Goal: Communication & Community: Answer question/provide support

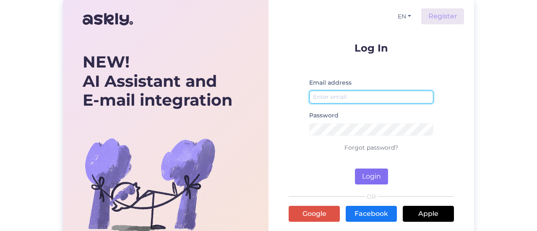
type input "[EMAIL_ADDRESS][DOMAIN_NAME]"
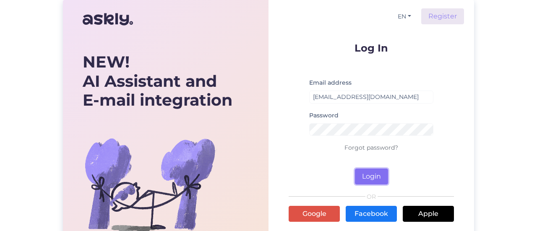
click at [375, 176] on button "Login" at bounding box center [371, 177] width 33 height 16
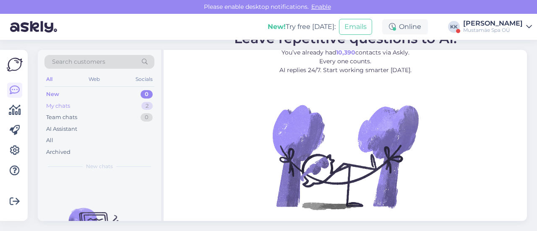
click at [61, 103] on div "My chats" at bounding box center [58, 106] width 24 height 8
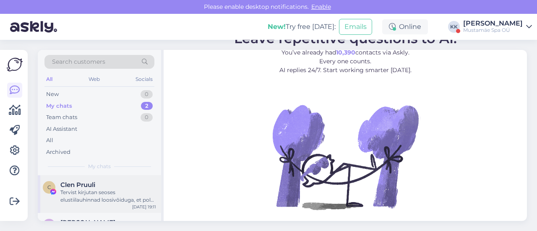
click at [83, 192] on div "Tervist kirjutan seoses elustiilauhinnad loosivõiduga, et pole endiselt infot p…" at bounding box center [108, 196] width 96 height 15
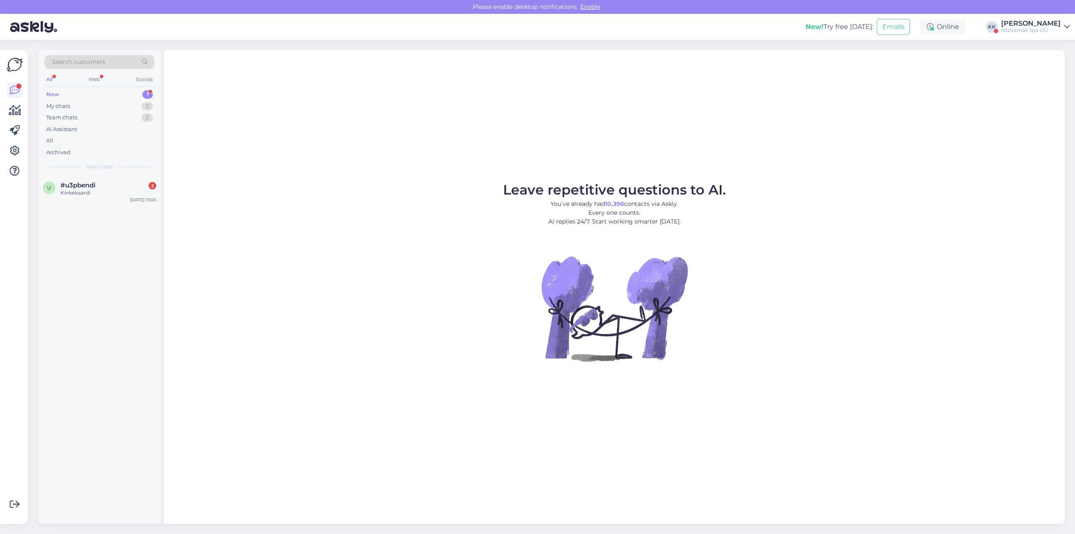
click at [1053, 24] on div "[PERSON_NAME]" at bounding box center [1031, 23] width 60 height 7
click at [1047, 68] on button "Open" at bounding box center [1052, 64] width 24 height 13
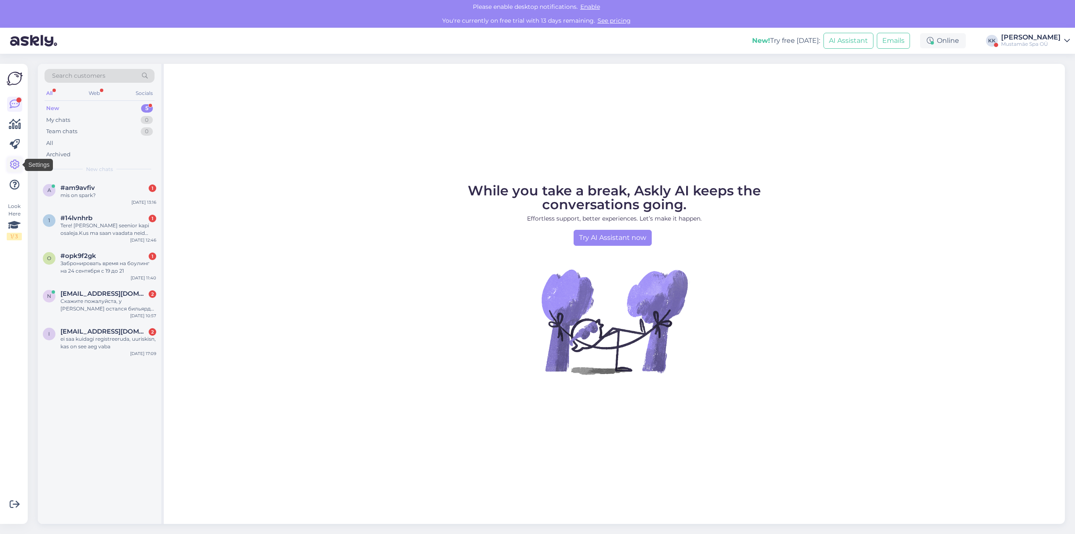
click at [13, 164] on icon at bounding box center [15, 165] width 10 height 10
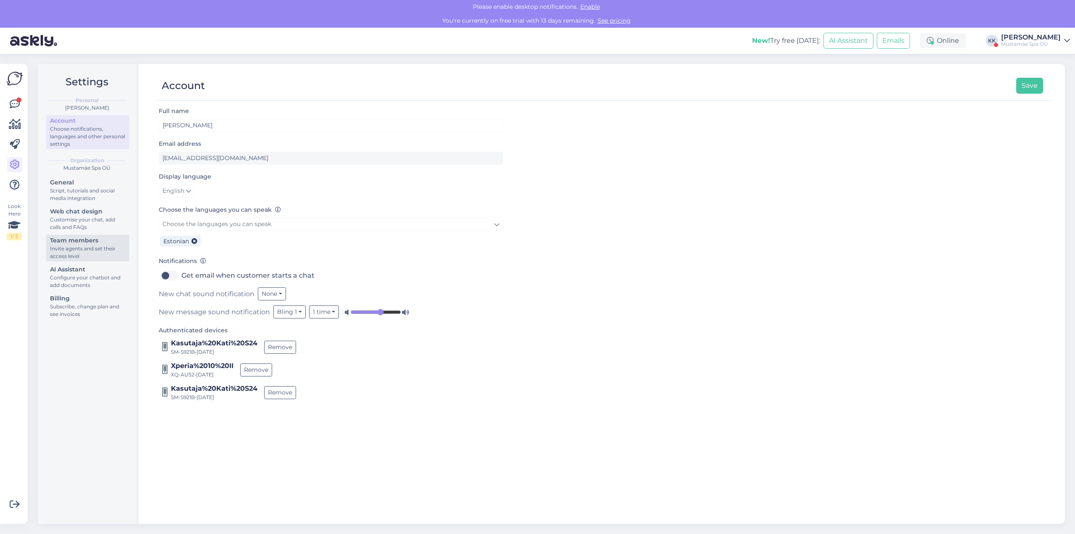
click at [79, 246] on div "Invite agents and set their access level" at bounding box center [88, 252] width 76 height 15
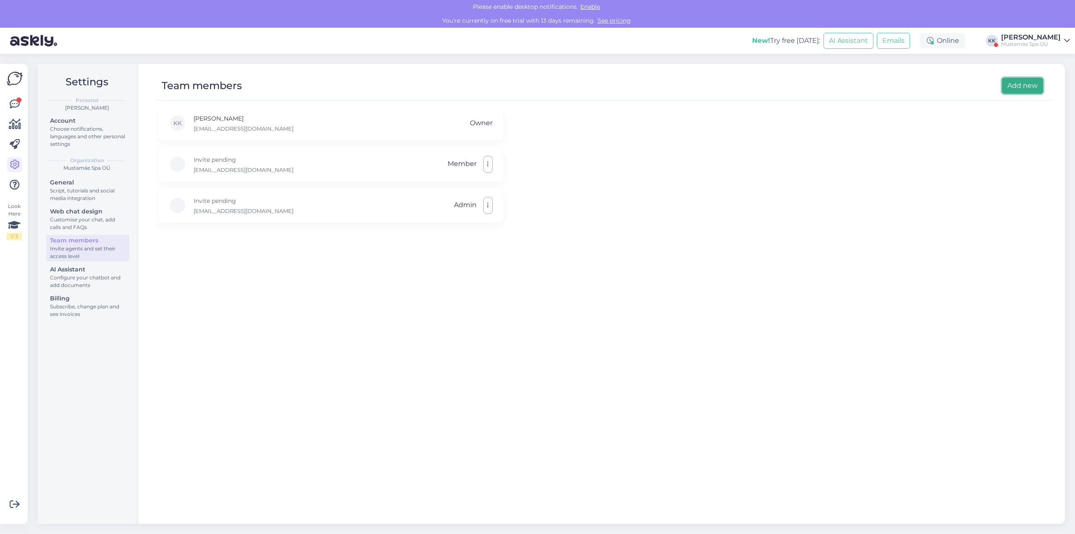
click at [1023, 87] on button "Add new" at bounding box center [1022, 86] width 41 height 16
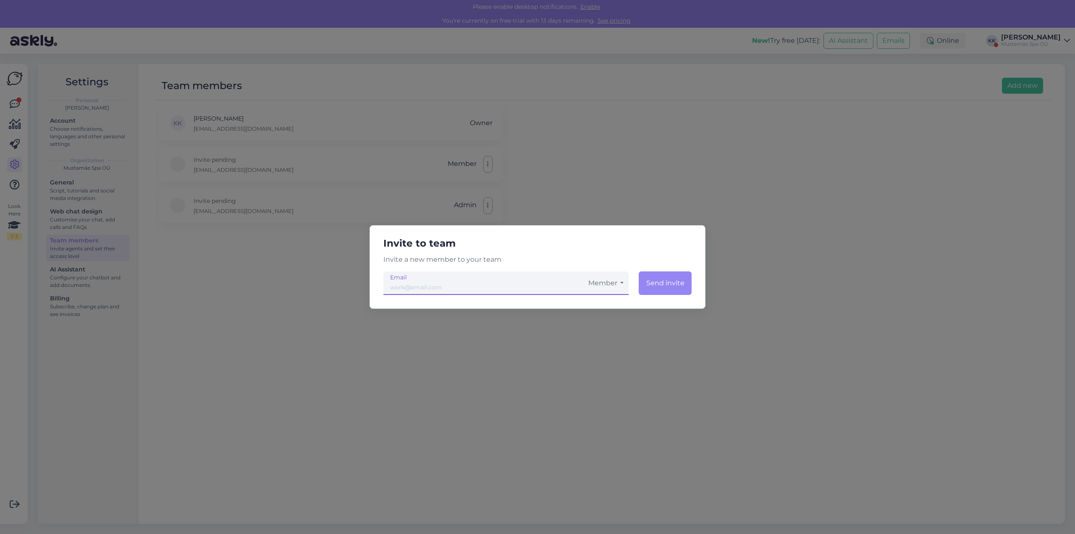
click at [506, 286] on input "email" at bounding box center [483, 283] width 200 height 24
type input "[PERSON_NAME][EMAIL_ADDRESS][DOMAIN_NAME]"
click at [618, 286] on button "Member" at bounding box center [605, 283] width 45 height 24
click at [604, 324] on link "Admin" at bounding box center [605, 327] width 45 height 21
click at [662, 284] on button "Send invite" at bounding box center [665, 283] width 54 height 24
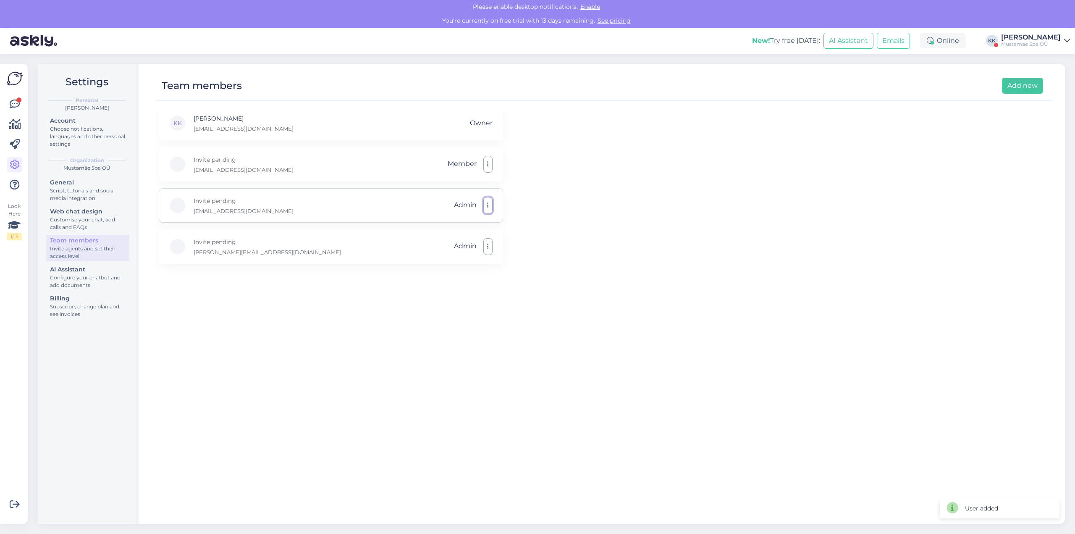
click at [487, 202] on icon "button" at bounding box center [488, 205] width 2 height 7
click at [63, 214] on div "Web chat design" at bounding box center [88, 211] width 76 height 9
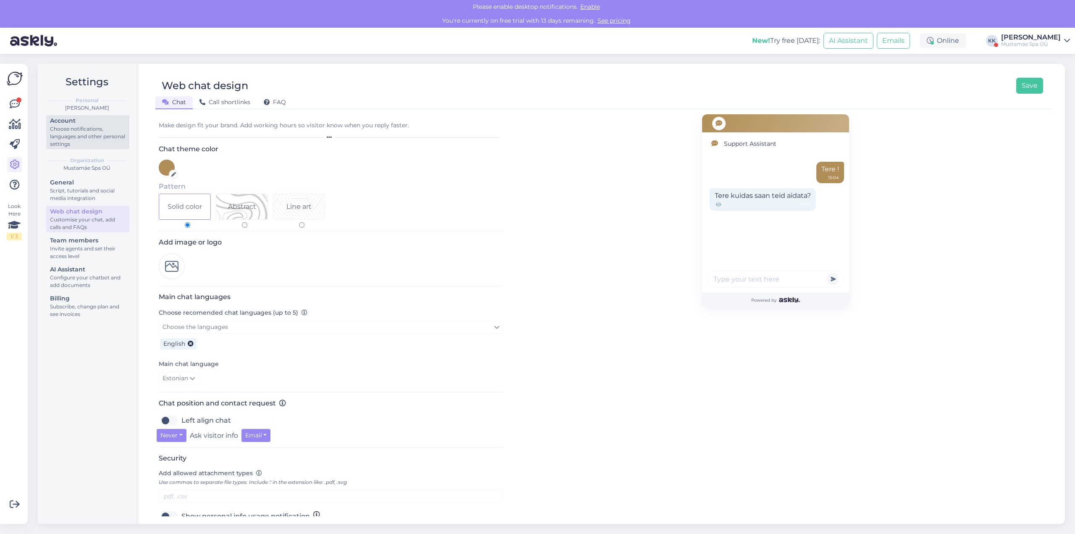
click at [76, 128] on div "Choose notifications, languages and other personal settings" at bounding box center [88, 136] width 76 height 23
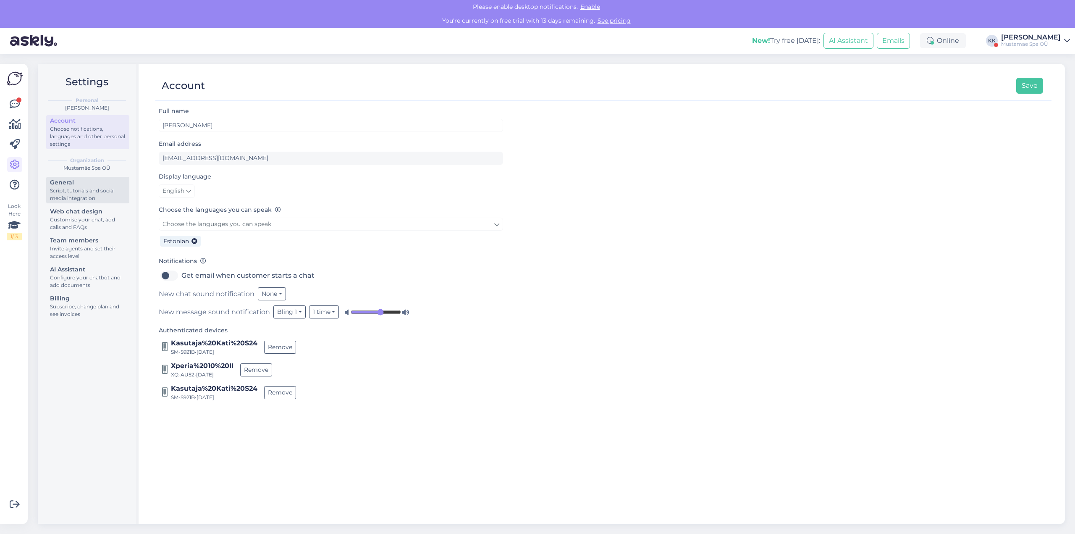
click at [76, 182] on div "General" at bounding box center [88, 182] width 76 height 9
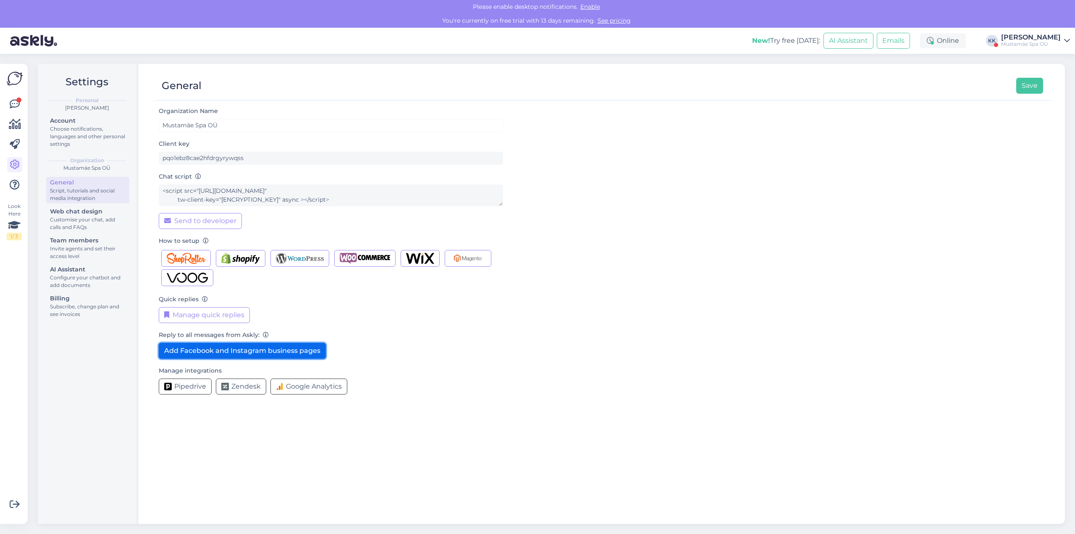
click at [200, 354] on button "Add Facebook and Instagram business pages" at bounding box center [242, 351] width 167 height 16
click at [278, 349] on button "Add Facebook and Instagram business pages" at bounding box center [242, 351] width 167 height 16
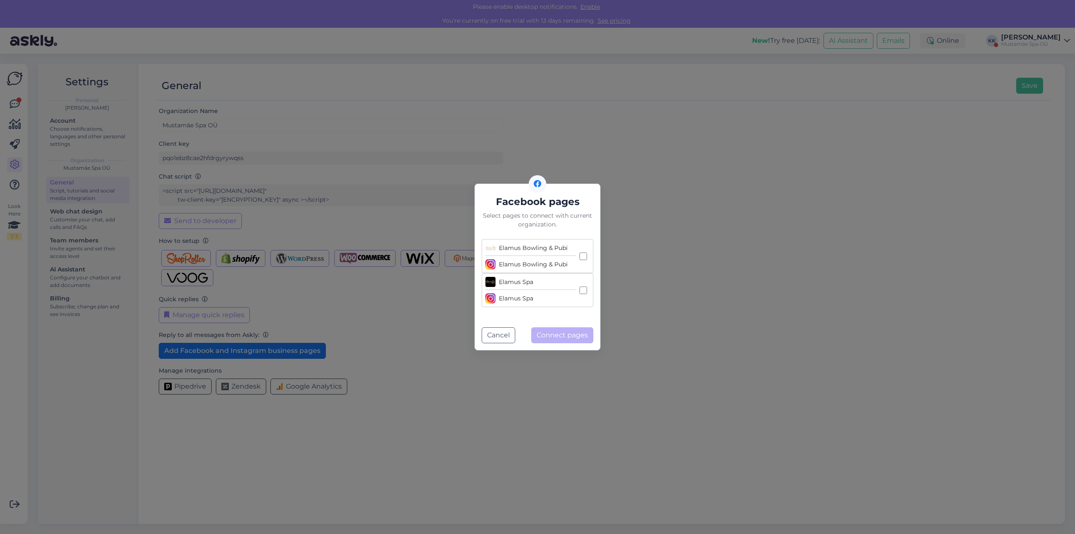
click at [583, 256] on input "Elamus Bowling & Pubi Elamus Bowling & Pubi" at bounding box center [583, 256] width 8 height 8
checkbox input "true"
click at [567, 341] on button "Connect pages" at bounding box center [562, 335] width 62 height 16
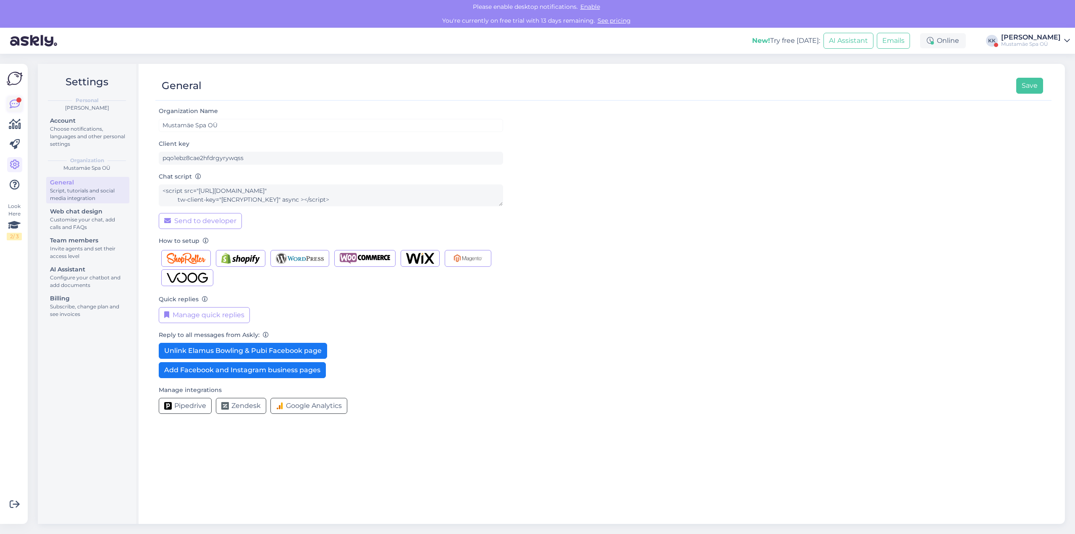
click at [13, 108] on icon at bounding box center [15, 104] width 10 height 10
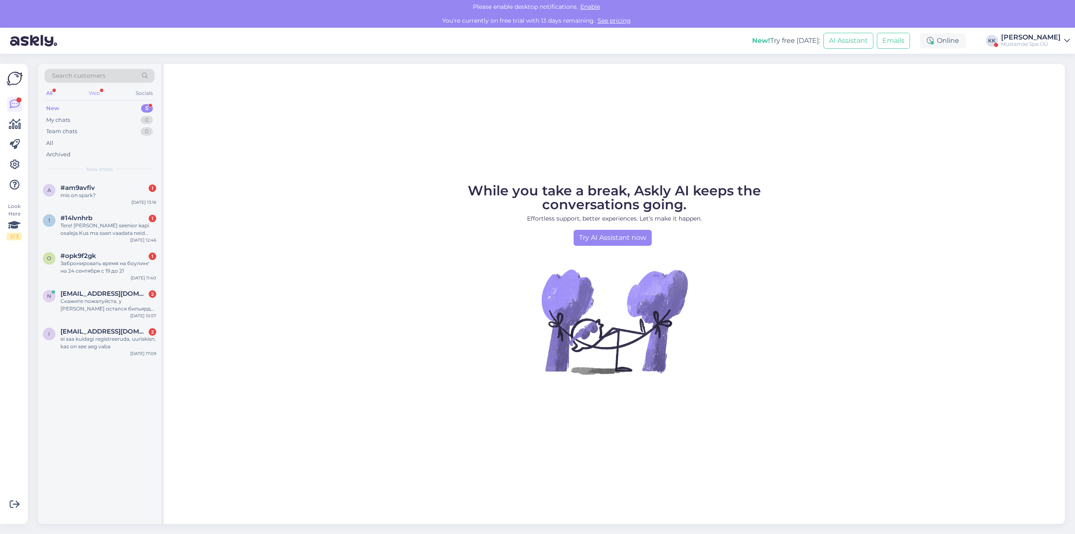
click at [94, 95] on div "Web" at bounding box center [94, 93] width 15 height 11
click at [141, 94] on div "Socials" at bounding box center [144, 93] width 21 height 11
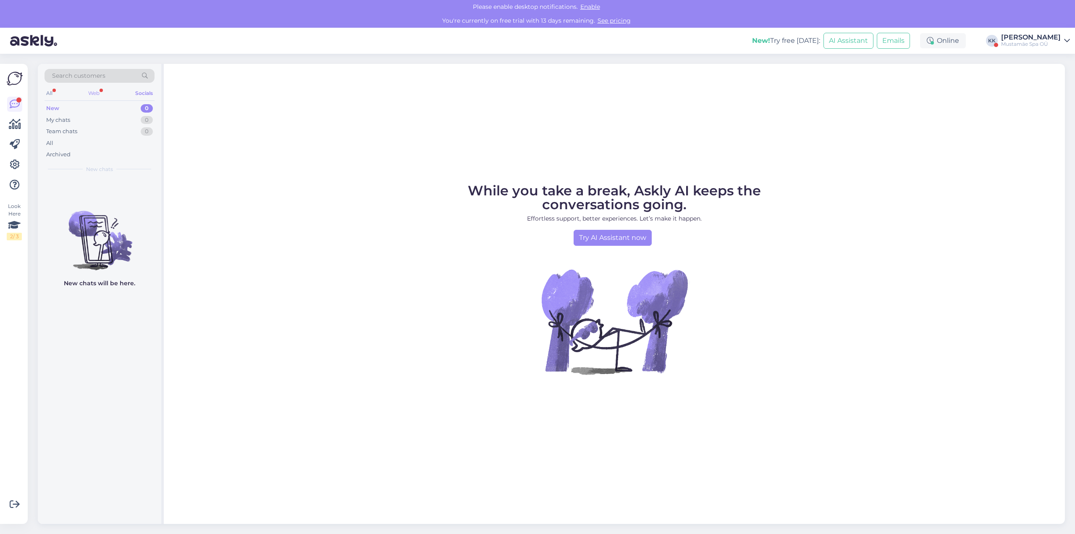
click at [95, 96] on div "Web" at bounding box center [93, 93] width 15 height 11
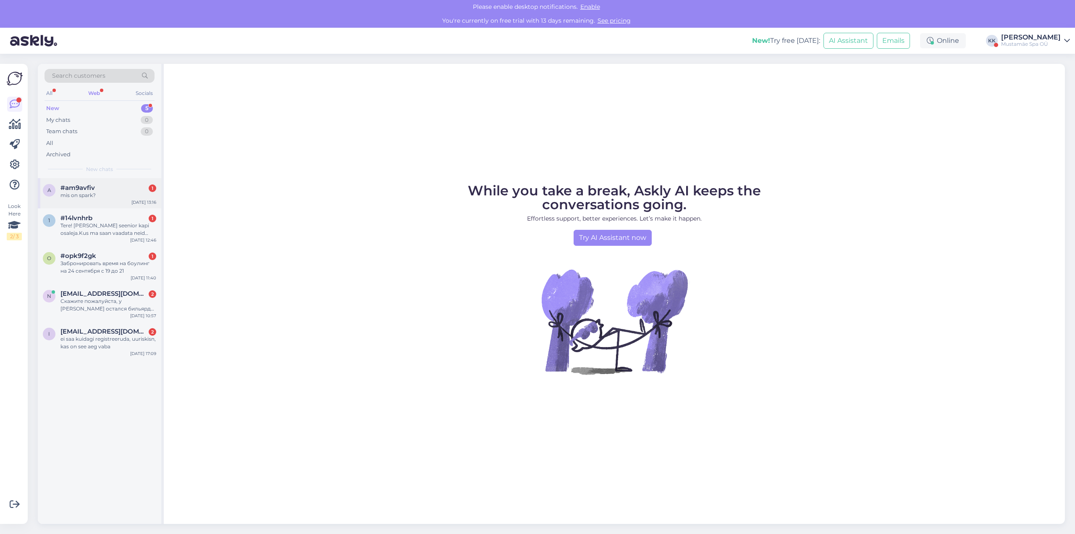
click at [102, 190] on div "#am9avfiv 1" at bounding box center [108, 188] width 96 height 8
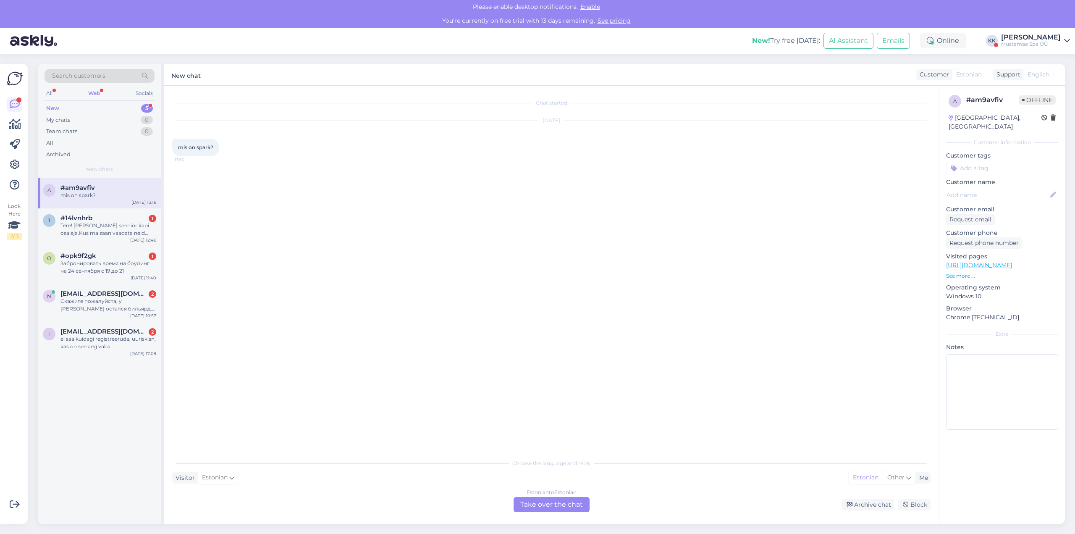
click at [551, 503] on div "Estonian to Estonian Take over the chat" at bounding box center [552, 504] width 76 height 15
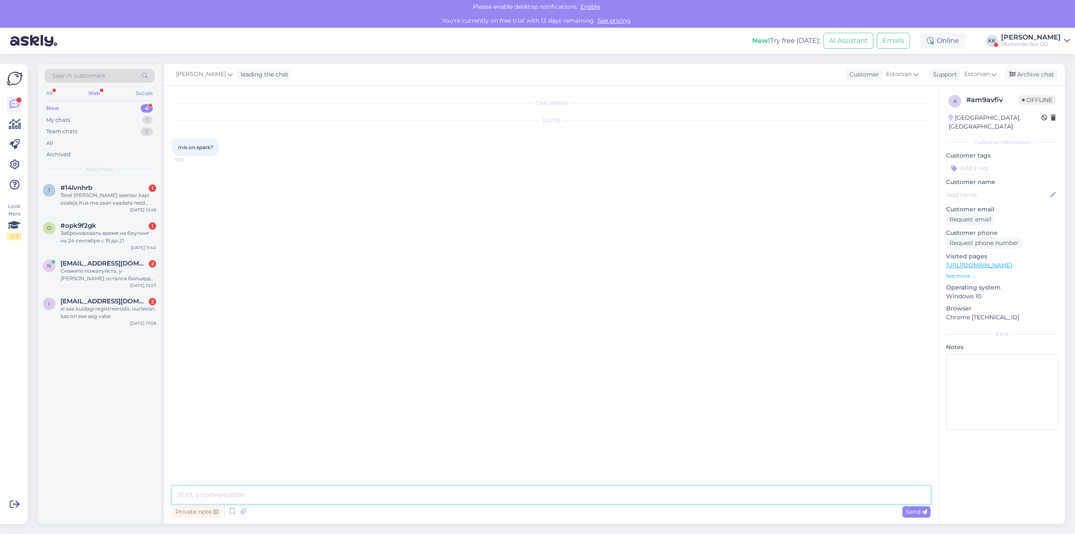
click at [385, 490] on textarea at bounding box center [551, 495] width 758 height 18
type textarea "Tere, Spark on Baltikumis ainulaadne interaktiivne radade süsteem, kus laes ole…"
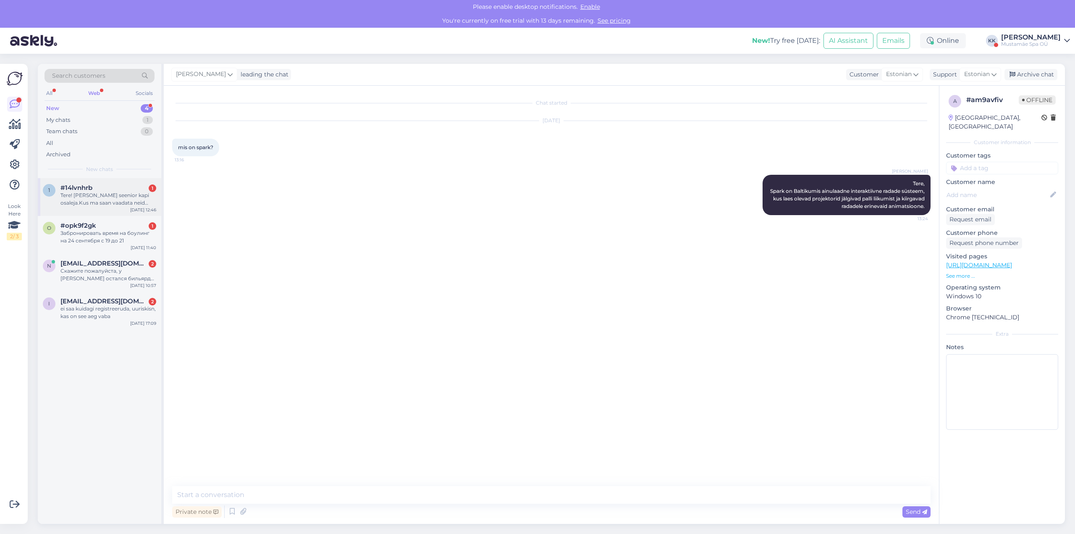
click at [102, 203] on div "Tere! [PERSON_NAME] seenior kapi osaleja.Kus ma saan vaadata neid tulemusi, mis…" at bounding box center [108, 198] width 96 height 15
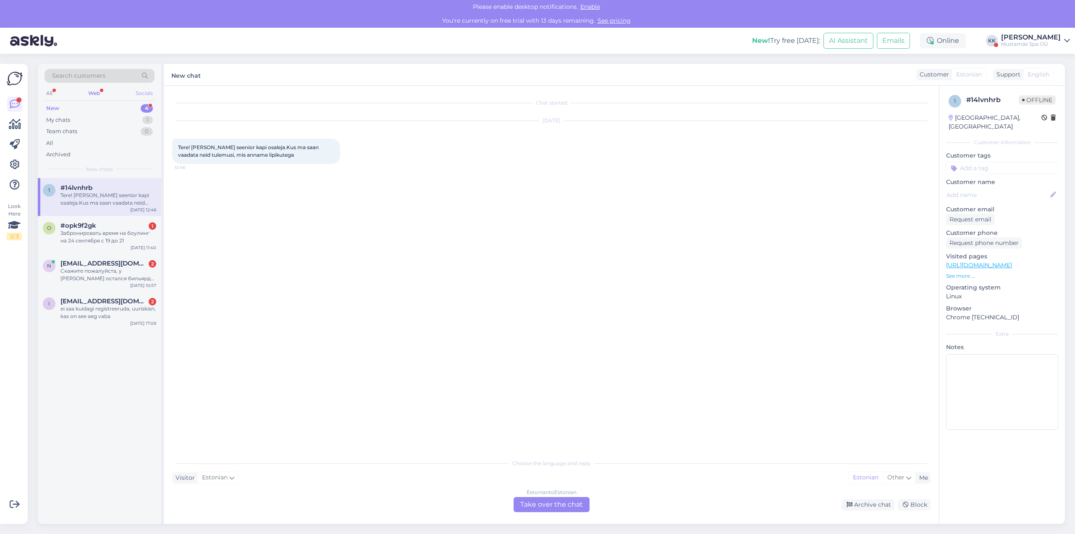
click at [144, 89] on div "Socials" at bounding box center [144, 93] width 21 height 11
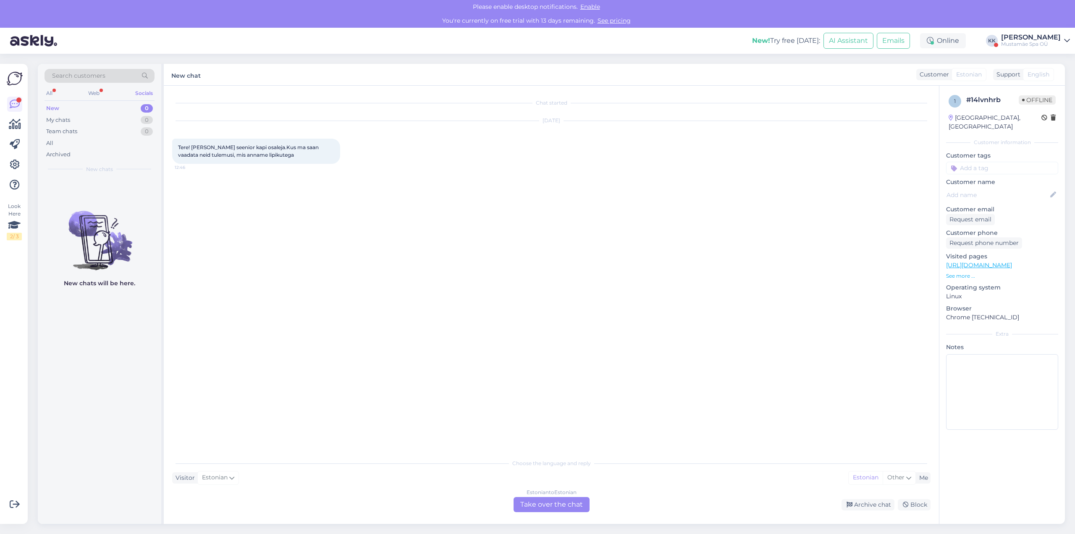
click at [93, 86] on div "Search customers" at bounding box center [100, 78] width 110 height 19
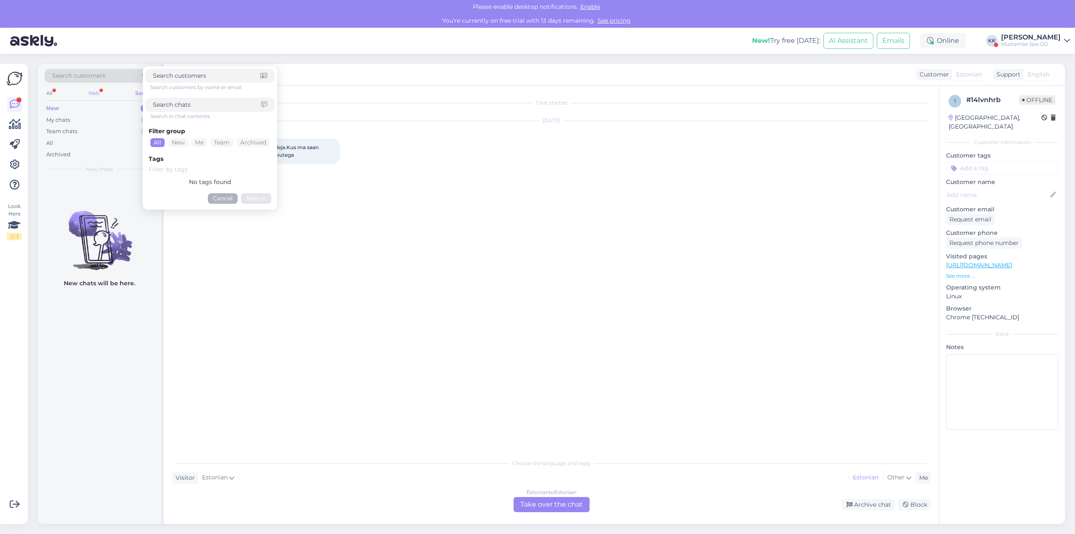
click at [92, 93] on div "Web" at bounding box center [93, 93] width 15 height 11
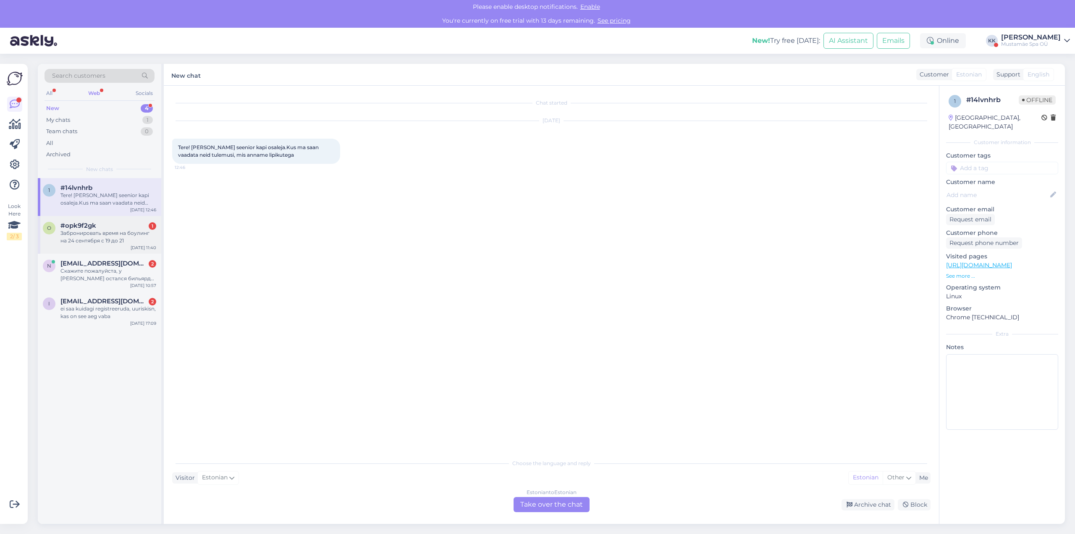
click at [105, 236] on div "Забронировать время на боулинг на 24 сентября с 19 до 21" at bounding box center [108, 236] width 96 height 15
click at [544, 501] on div "Russian to Estonian Take over the chat" at bounding box center [552, 504] width 76 height 15
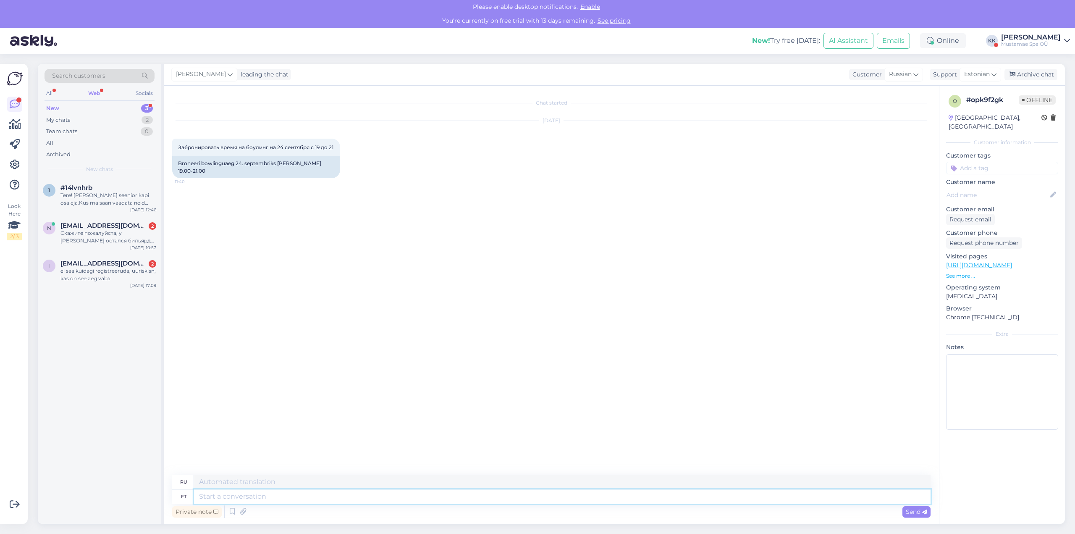
click at [463, 503] on textarea at bounding box center [562, 496] width 736 height 14
type textarea "Tere"
type textarea "Привет"
type textarea "Tere,"
type textarea "Привет,"
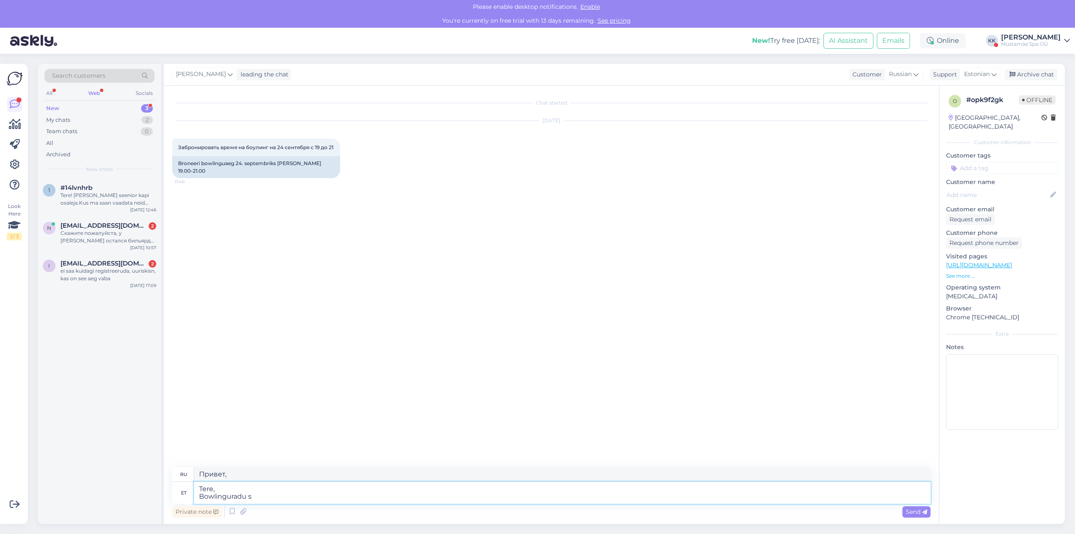
type textarea "Tere, Bowlinguradu sa"
type textarea "Привет, боулинг-клубов"
type textarea "Tere, Bowlinguradu saab b"
type textarea "Здравствуйте, доступно боулинг-клубов."
type textarea "Tere, Bowlinguradu saab broneerida siin:"
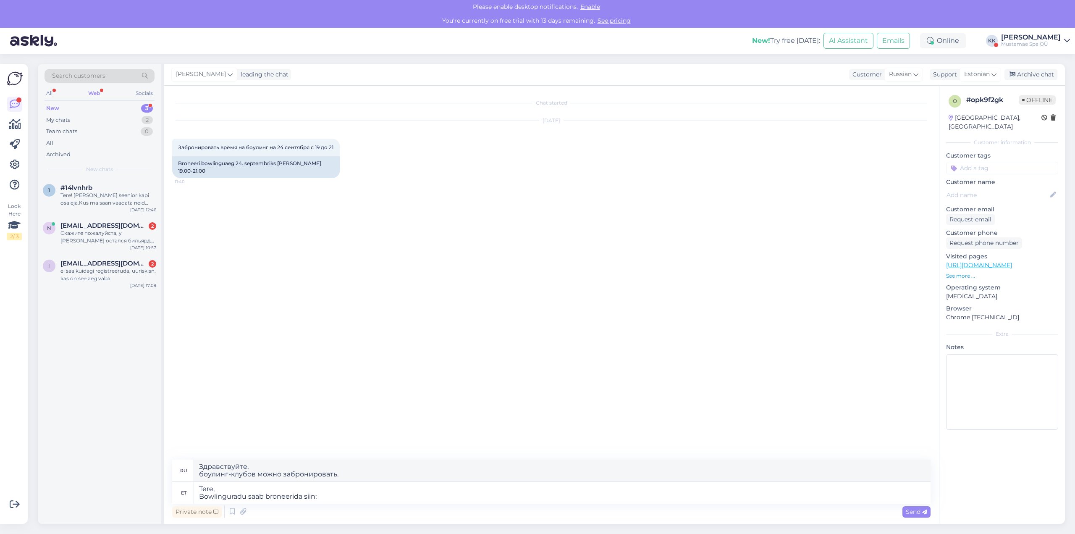
type textarea "Здравствуйте, здесь можно забронировать дорожек для боулинга:"
paste textarea "[URL][DOMAIN_NAME]"
type textarea "Tere, Bowlinguradu saab broneerida siin: [URL][DOMAIN_NAME]"
type textarea "Здравствуйте, дорожек для боулинга можно забронировать здесь: [URL][DOMAIN_NAME]"
click at [916, 508] on span "Send" at bounding box center [916, 512] width 21 height 8
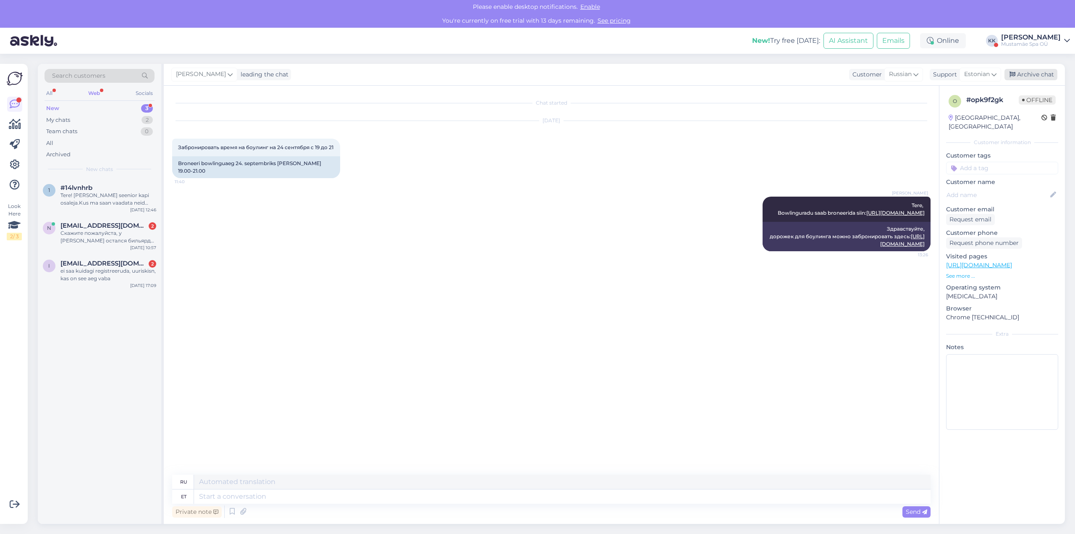
click at [1023, 73] on div "Archive chat" at bounding box center [1030, 74] width 53 height 11
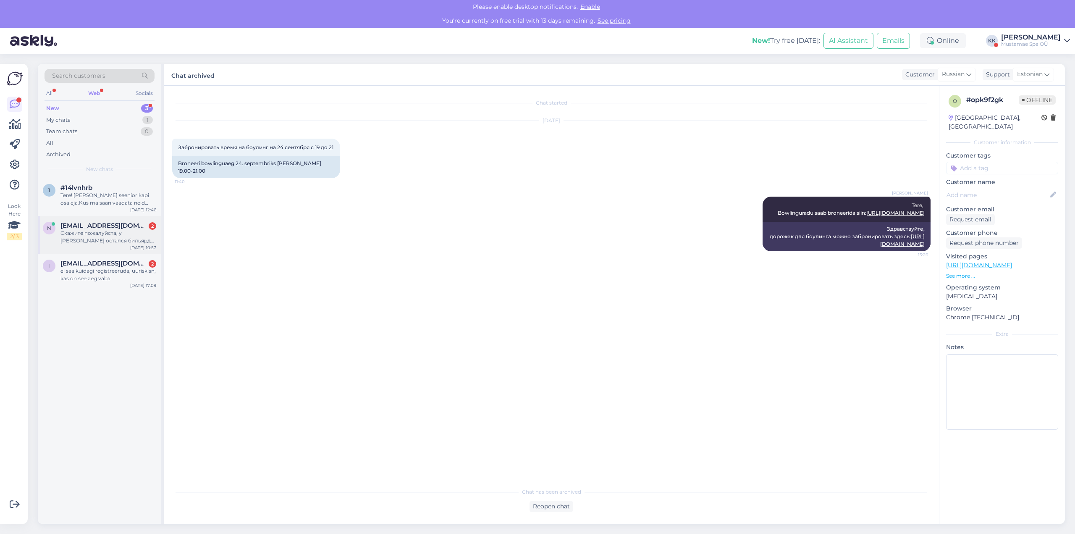
click at [102, 233] on div "Скажите пожалуйста, у [PERSON_NAME] остался бильярд после ремонта?" at bounding box center [108, 236] width 96 height 15
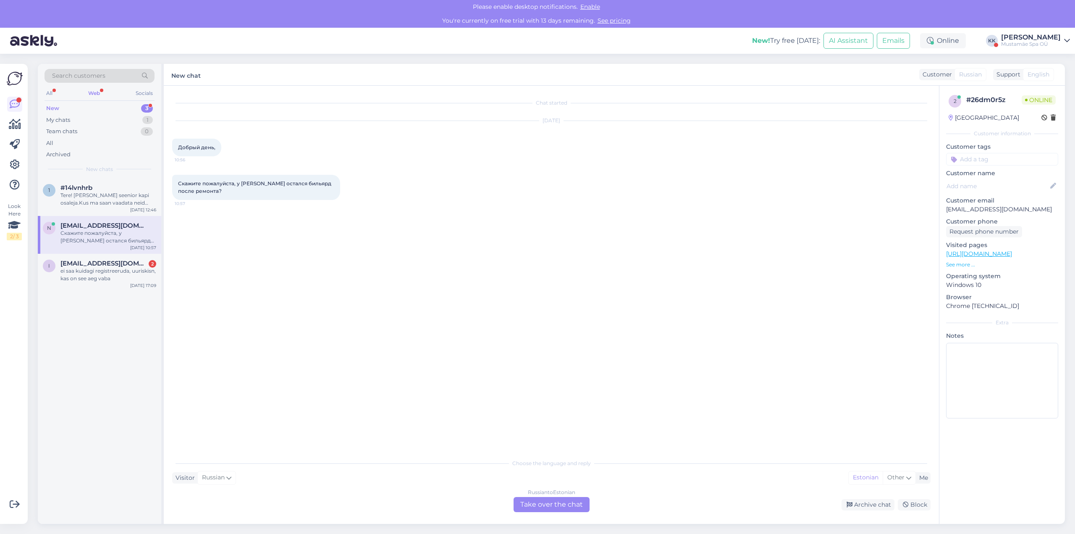
click at [565, 507] on div "Russian to Estonian Take over the chat" at bounding box center [552, 504] width 76 height 15
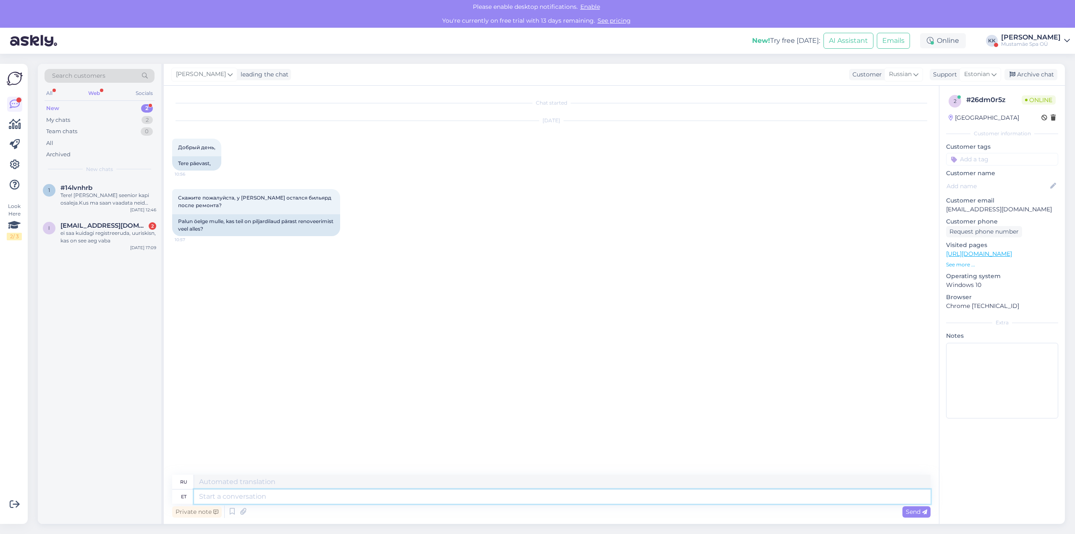
click at [302, 495] on textarea at bounding box center [562, 496] width 736 height 14
type textarea "K"
type textarea "Tere,"
type textarea "Привет,"
type textarea "Tere, Kahjuks"
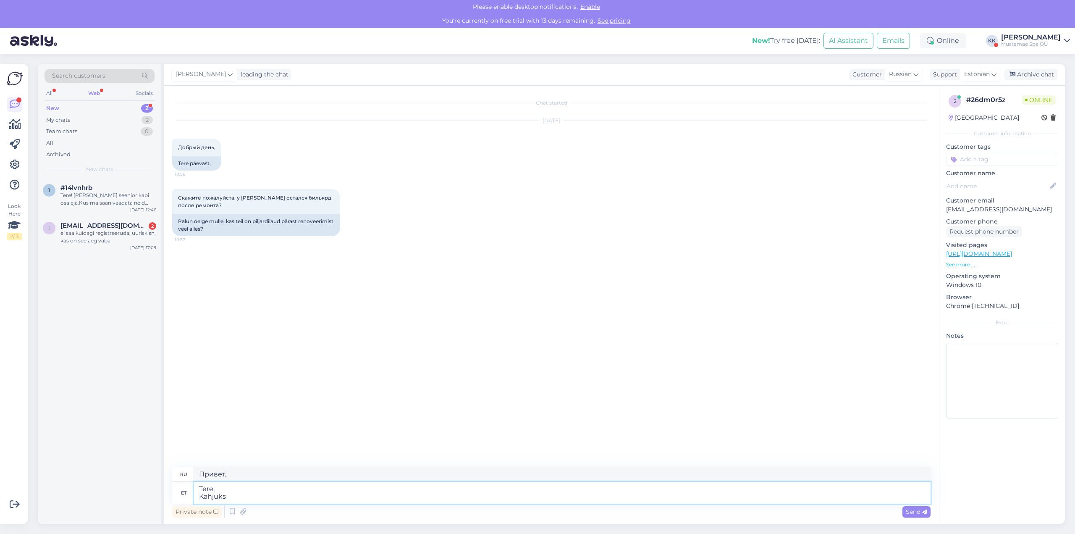
type textarea "Здравствуйте, К сожалению"
type textarea "Tere, Kahjuks mitte"
type textarea "Здравствуйте, К сожалению, нет."
type textarea "Tere, Kahjuks mitte. Selle a"
type textarea "Здравствуйте, К сожалению, нет. Это"
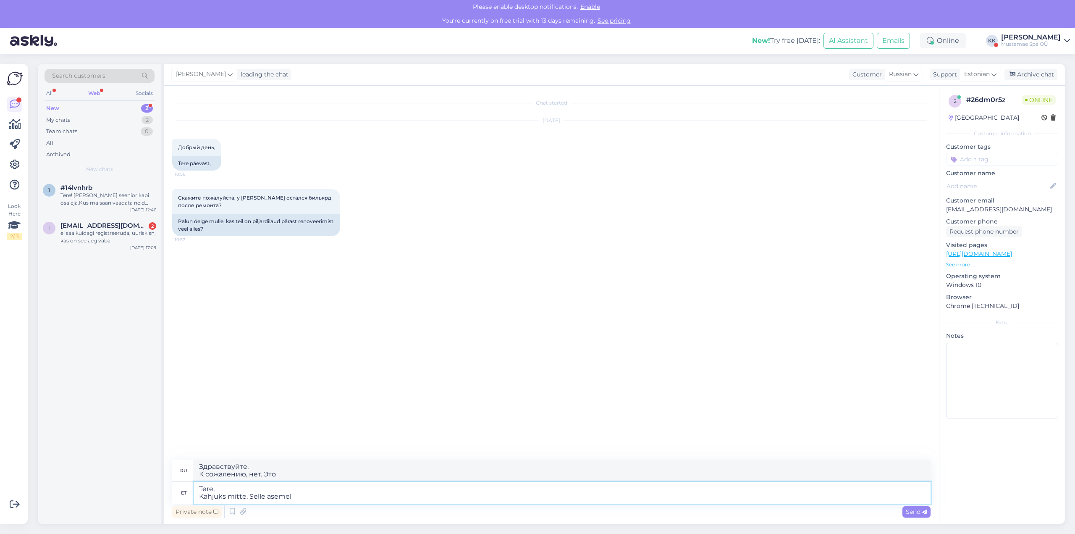
type textarea "Tere, Kahjuks mitte. Selle asemel o"
type textarea "Здравствуйте, К сожалению, нет. Вместо этого"
type textarea "Tere, Kahjuks mitte. Selle asemel on me"
type textarea "Привет, К сожалению, нет. Вместо этого есть"
type textarea "Tere, Kahjuks mitte. Selle asemel on meil"
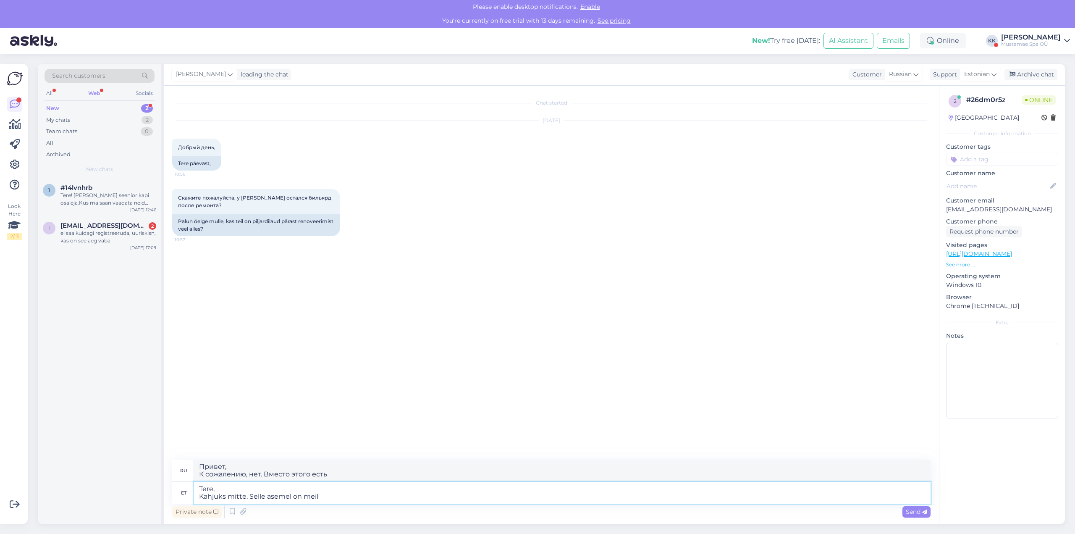
type textarea "Привет, К сожалению, нет. Вместо этого у нас есть"
type textarea "Tere, Kahjuks mitte. Selle asemel on meil võimalus"
type textarea "Привет, К сожалению, нет. Вместо этого у нас есть вариант"
type textarea "Tere, Kahjuks mitte. Selle asemel on meil võimalus külastada"
type textarea "Привет, К сожалению, нет. Вместо этого у нас есть возможность посетить"
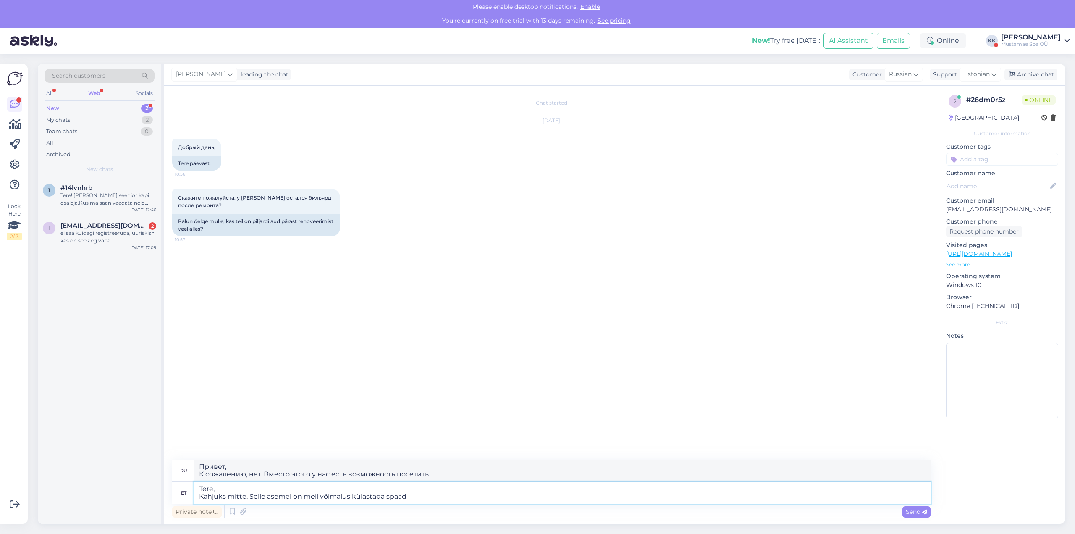
type textarea "Tere, Kahjuks mitte. Selle asemel on meil võimalus külastada spaad"
type textarea "Привет, К сожалению, нет. Вместо этого у нас есть возможность посетить спа."
type textarea "Tere, Kahjuks mitte. Selle asemel on meil võimalus külastada spaad otse b"
type textarea "Здравствуйте, сожалению, нет. Вместо этого мы можем посетить спа-салон напрямую."
type textarea "Tere, Kahjuks mitte. Selle asemel on meil võimalus külastada spaad otse bowling…"
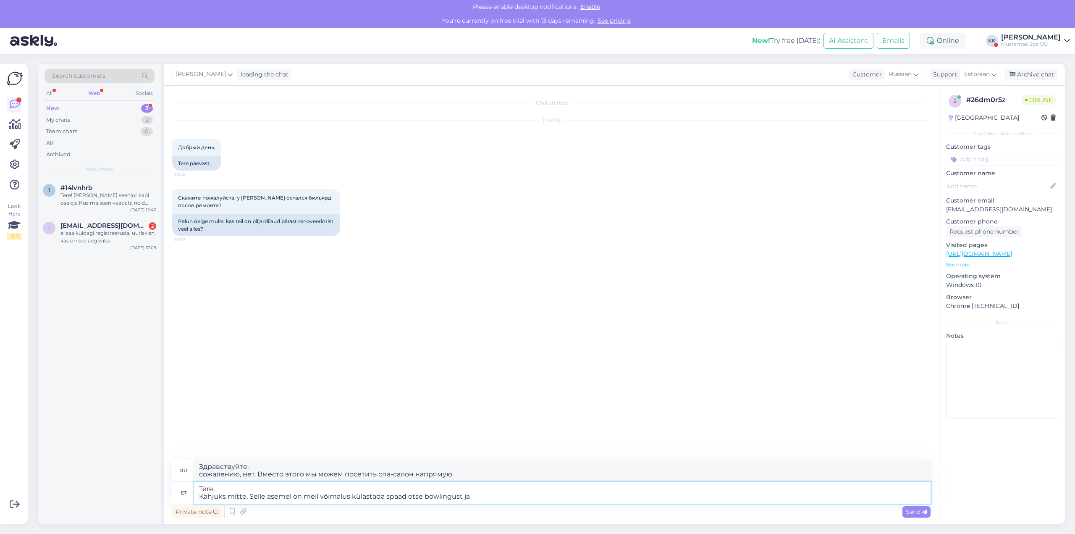
type textarea "Здравствуйте, сожалению, нет. Вместо этого у нас есть возможность посетить спа …"
type textarea "Tere, Kahjuks mitte. Selle asemel on meil võimalus külastada spaad otse bowling…"
type textarea "Здравствуйте К сожалению, нет. Вместо этого у нас есть возможность посетить спа…"
type textarea "Tere, Kahjuks mitte. Selle asemel on meil võimalus külastada spaad otse bowling…"
type textarea "Здравствуйте, К сожалению, нет. Вместо этого у нас есть возможность посетить сп…"
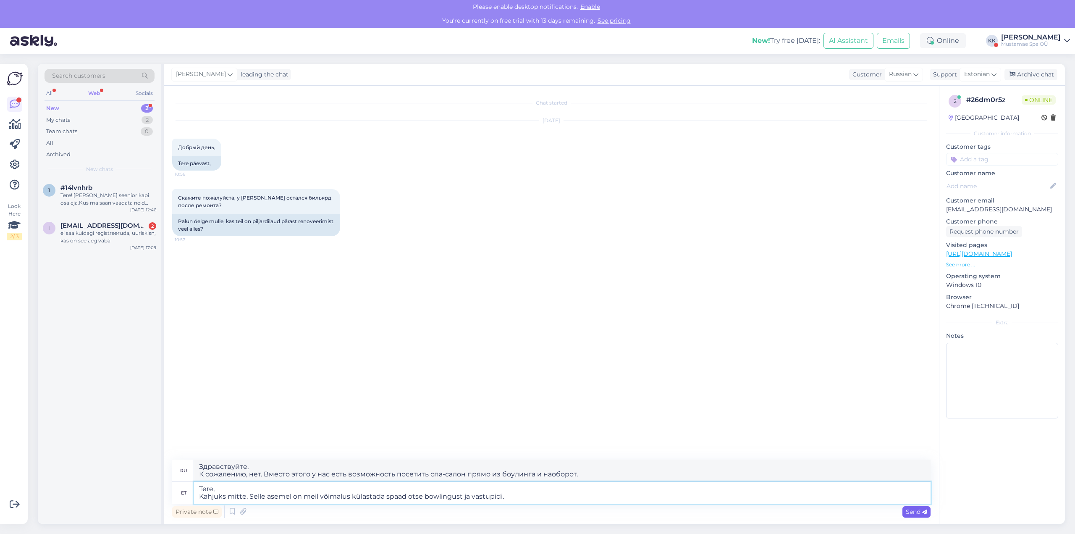
type textarea "Tere, Kahjuks mitte. Selle asemel on meil võimalus külastada spaad otse bowling…"
click at [910, 516] on div "Send" at bounding box center [916, 511] width 28 height 11
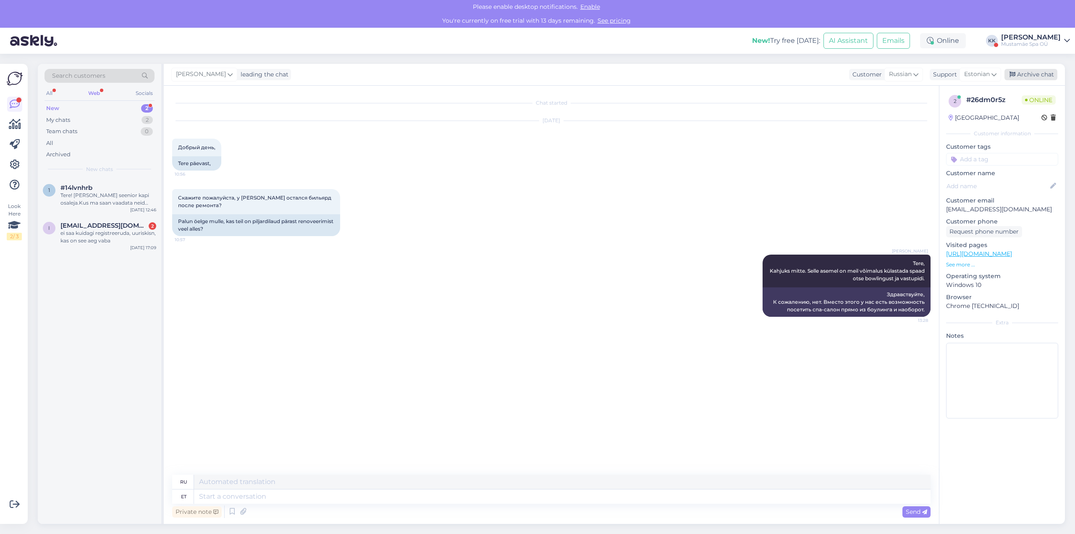
click at [1025, 76] on div "Archive chat" at bounding box center [1030, 74] width 53 height 11
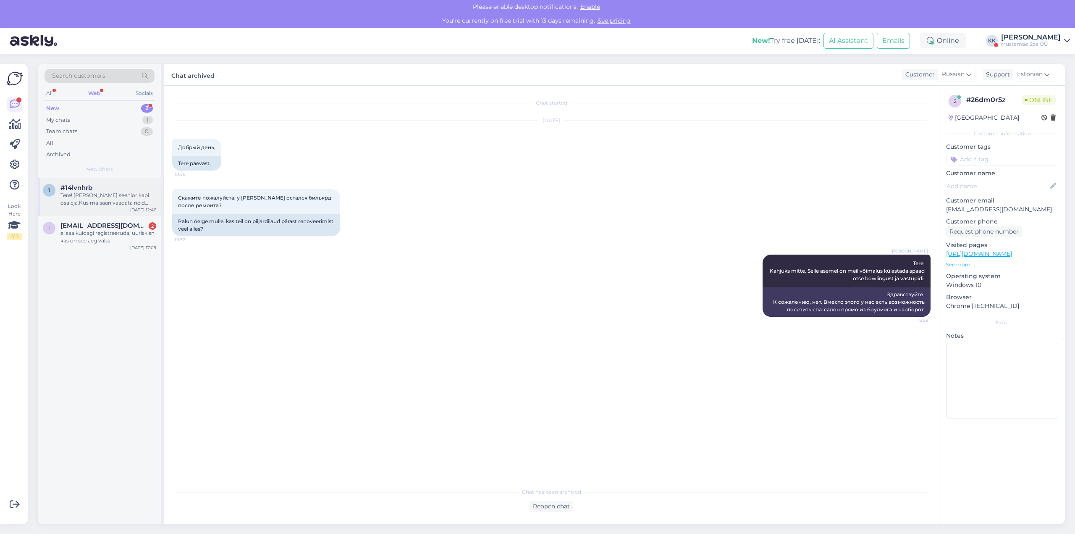
click at [97, 203] on div "Tere! [PERSON_NAME] seenior kapi osaleja.Kus ma saan vaadata neid tulemusi, mis…" at bounding box center [108, 198] width 96 height 15
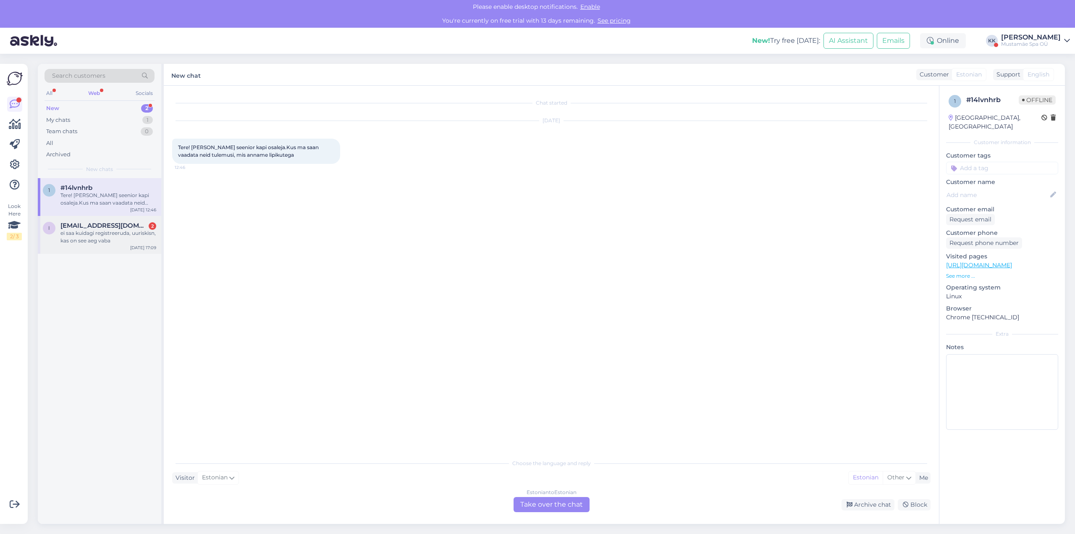
click at [98, 233] on div "ei saa kuidagi registreeruda, uuriskisn, kas on see aeg vaba" at bounding box center [108, 236] width 96 height 15
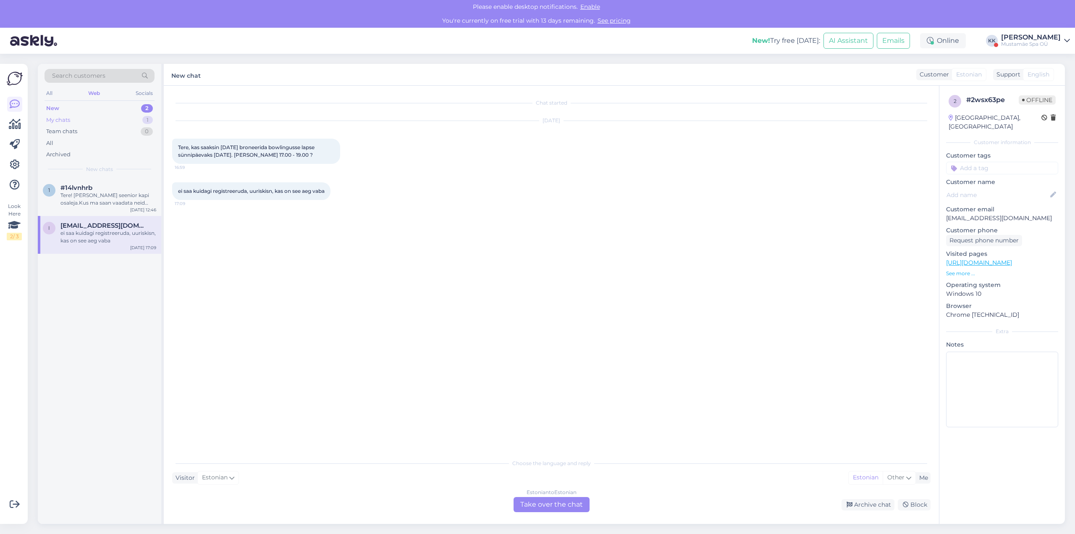
click at [84, 118] on div "My chats 1" at bounding box center [100, 120] width 110 height 12
click at [92, 192] on div "Tere, Spark on Baltikumis ainulaadne interaktiivne radade süsteem, kus laes ole…" at bounding box center [108, 198] width 96 height 15
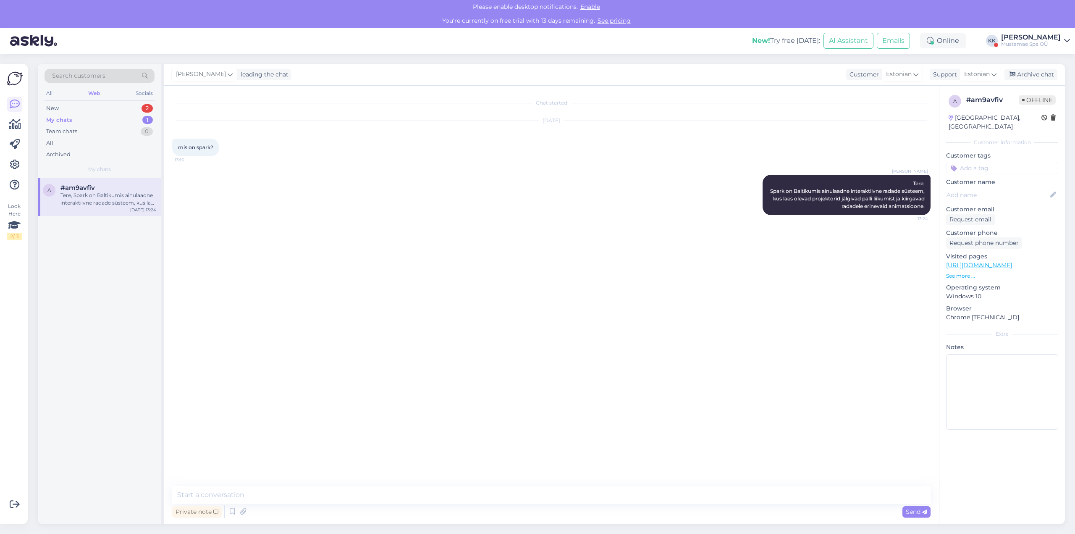
click at [1043, 66] on div "[PERSON_NAME] leading the chat Customer Estonian Support Estonian Archive chat" at bounding box center [614, 75] width 901 height 22
click at [1043, 70] on div "Archive chat" at bounding box center [1030, 74] width 53 height 11
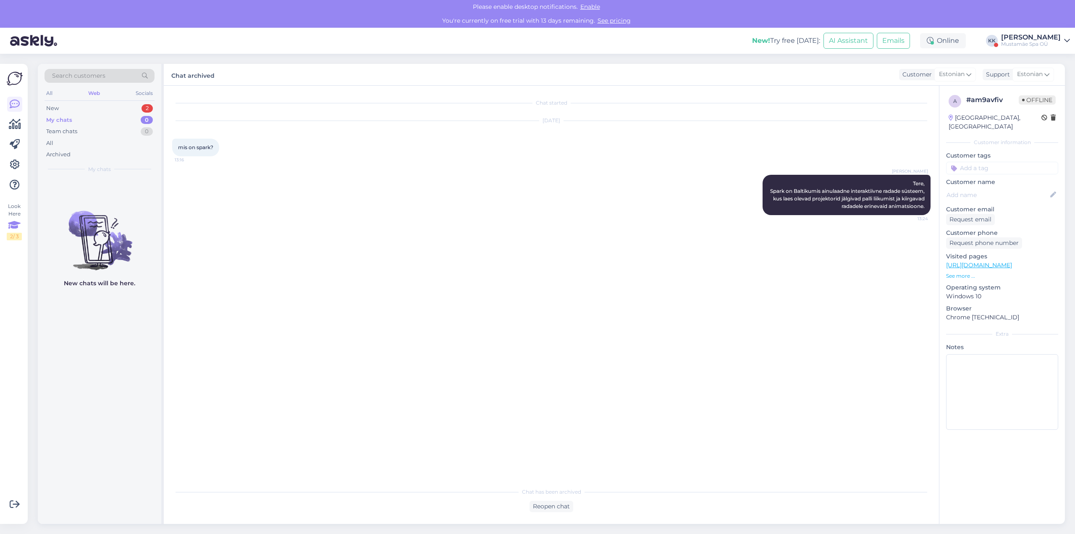
click at [14, 232] on icon at bounding box center [14, 225] width 13 height 15
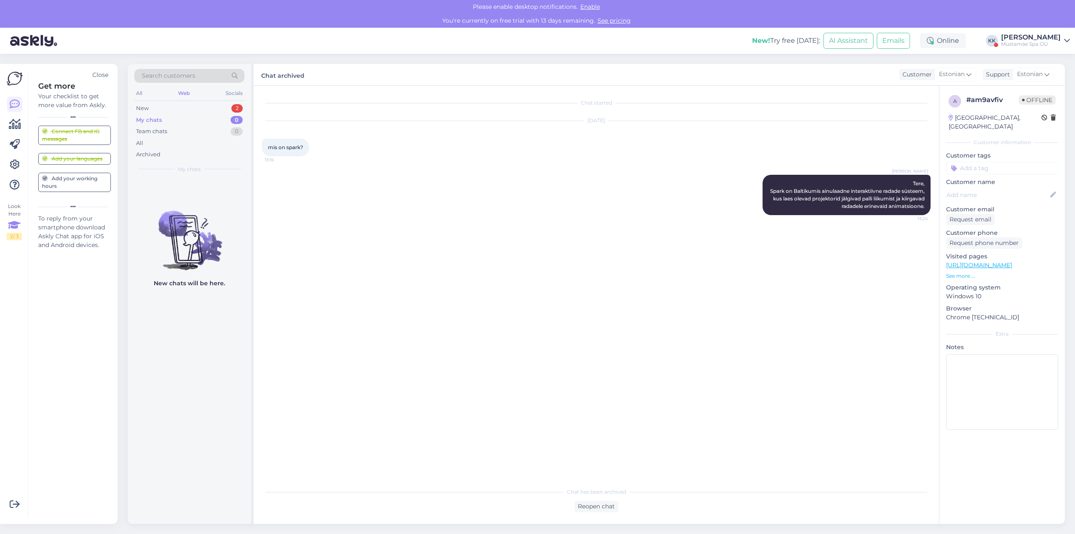
click at [71, 184] on div "Add your working hours" at bounding box center [74, 182] width 65 height 15
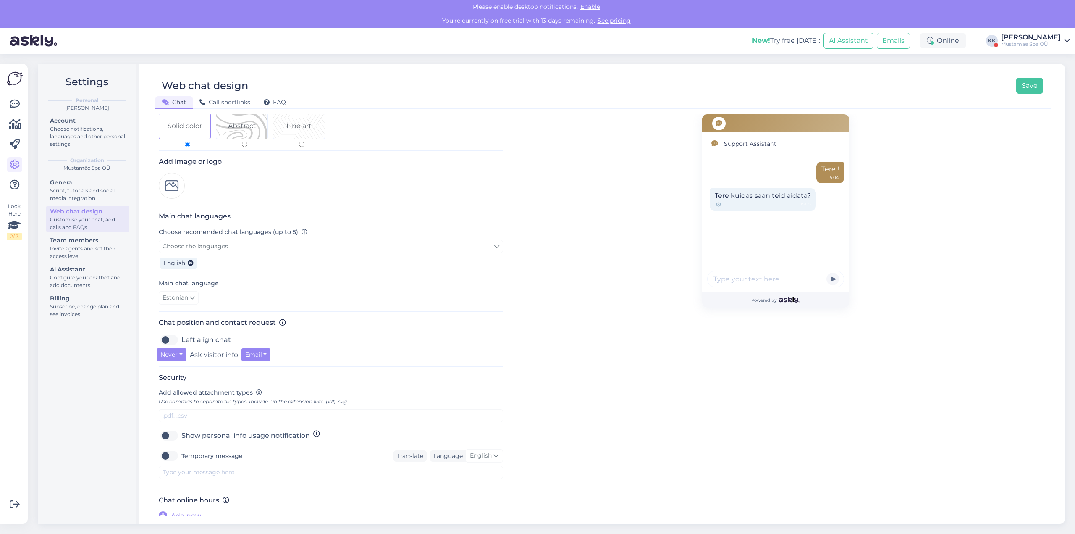
scroll to position [85, 0]
click at [191, 508] on span "Add new" at bounding box center [186, 511] width 30 height 10
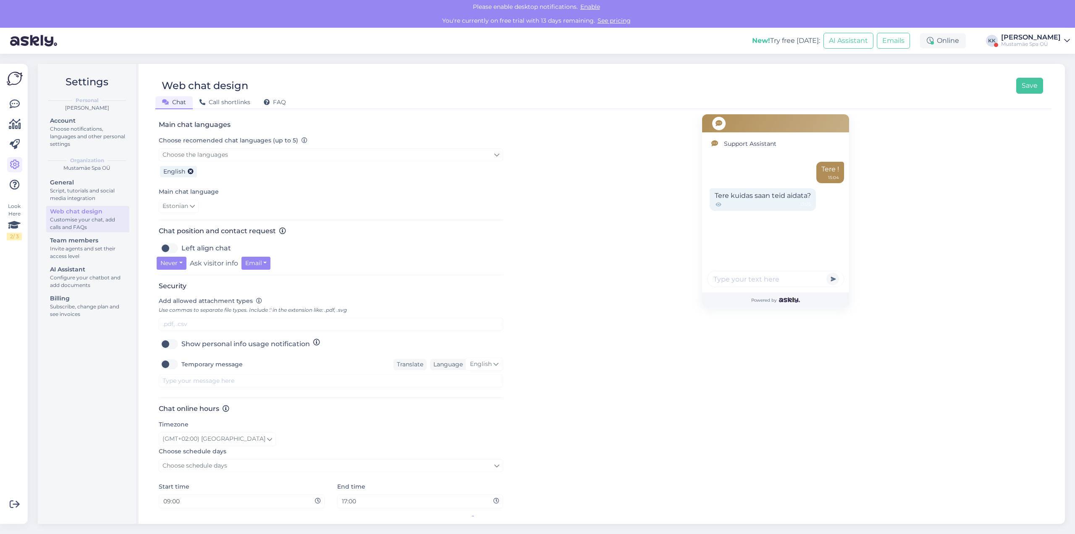
scroll to position [197, 0]
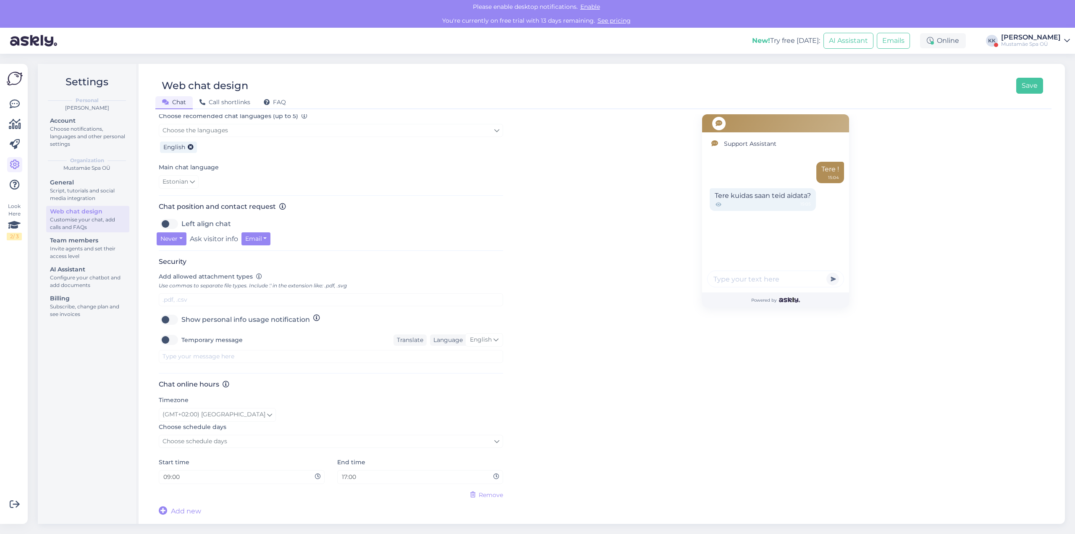
click at [318, 477] on icon at bounding box center [318, 477] width 6 height 6
click at [168, 477] on input "09:00" at bounding box center [238, 477] width 152 height 10
type input "10:00"
click at [347, 476] on input "17:00" at bounding box center [417, 477] width 152 height 10
type input "22:00"
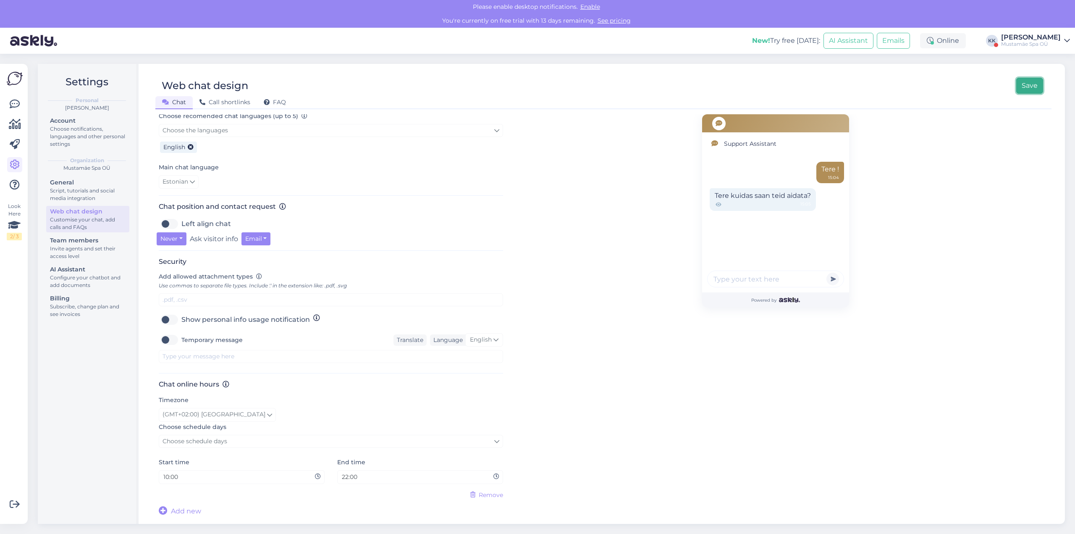
click at [1032, 87] on button "Save" at bounding box center [1029, 86] width 27 height 16
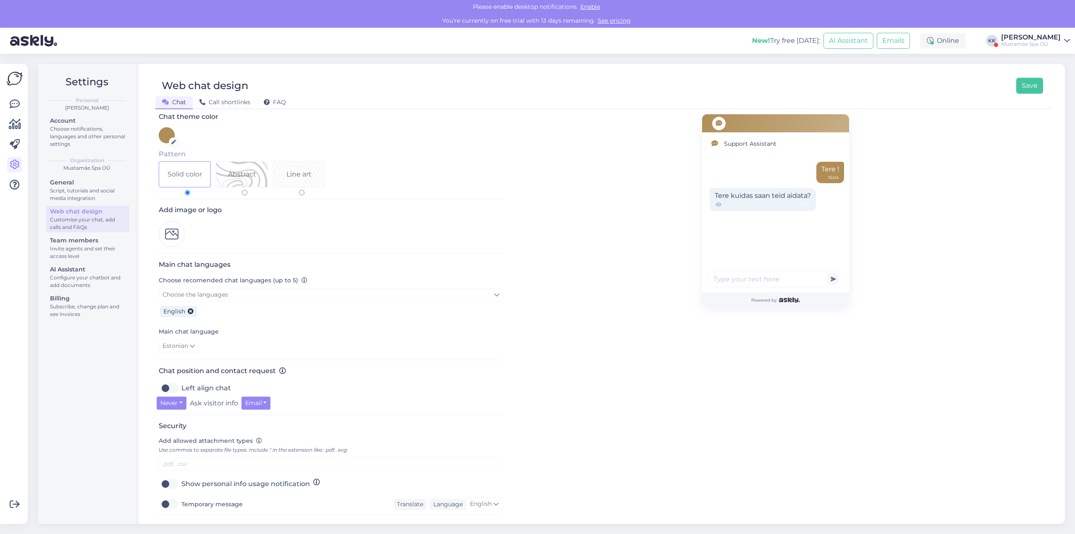
scroll to position [0, 0]
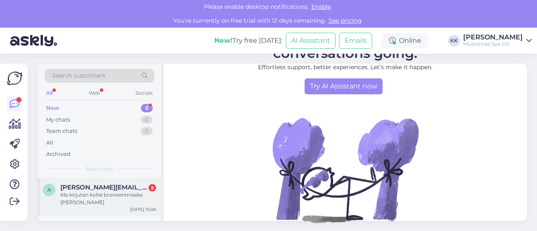
click at [98, 195] on div "Ma kirjutan kohe broneerimiseks meili ka" at bounding box center [108, 198] width 96 height 15
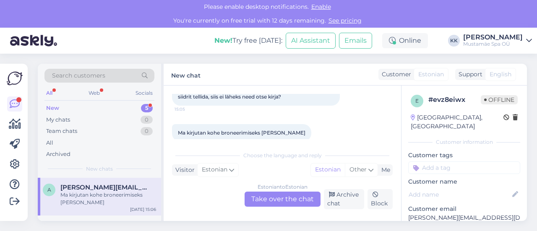
scroll to position [193, 0]
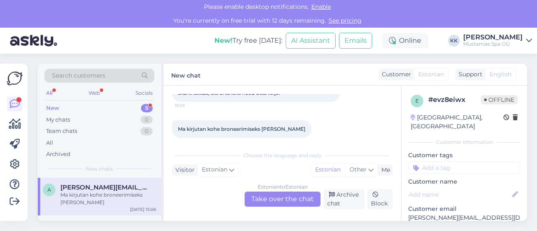
click at [495, 43] on div "Mustamäe Spa OÜ" at bounding box center [494, 44] width 60 height 7
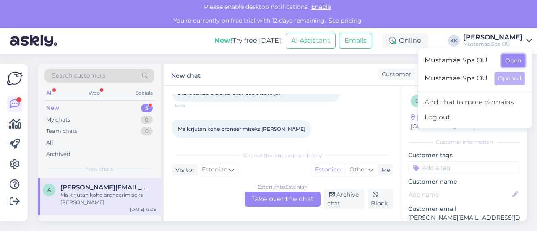
click at [510, 62] on button "Open" at bounding box center [514, 60] width 24 height 13
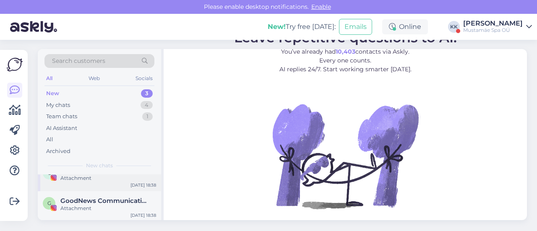
scroll to position [44, 0]
click at [61, 107] on div "My chats" at bounding box center [58, 105] width 24 height 8
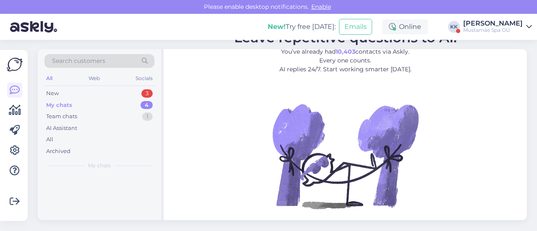
scroll to position [0, 0]
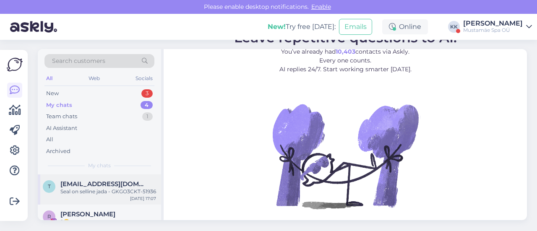
click at [102, 191] on div "Seal on selline jada - GKGO3CKT-51936" at bounding box center [108, 192] width 96 height 8
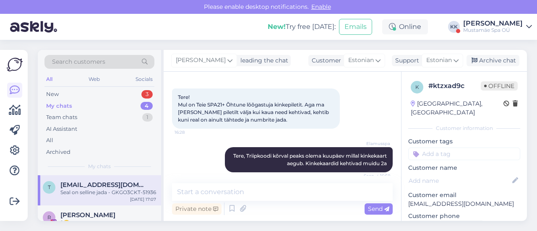
scroll to position [78, 0]
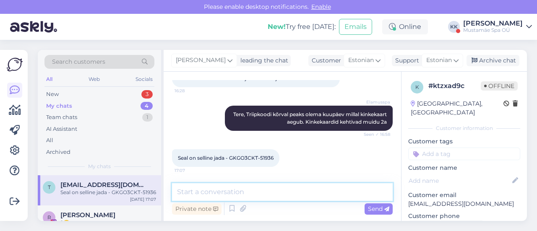
click at [233, 191] on textarea at bounding box center [282, 192] width 221 height 18
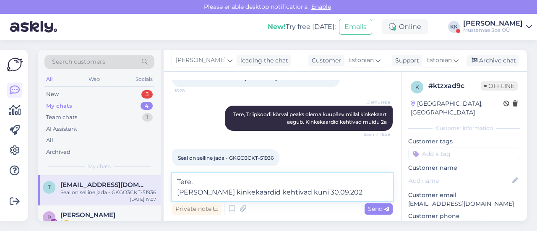
type textarea "Tere, Teie kinkekaardid kehtivad kuni 30.09.2025"
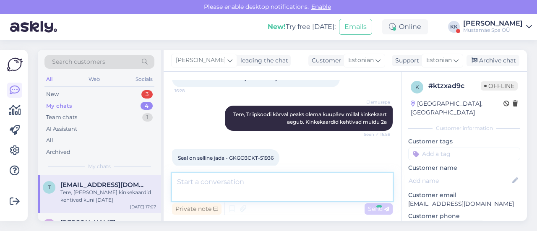
scroll to position [121, 0]
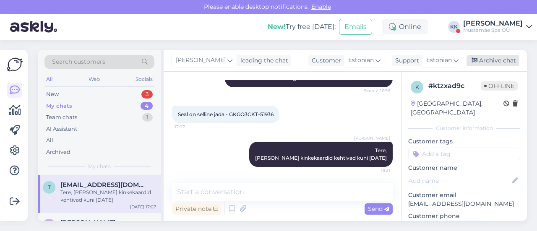
click at [495, 60] on div "Archive chat" at bounding box center [493, 60] width 53 height 11
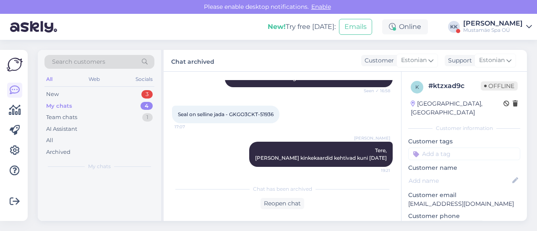
scroll to position [124, 0]
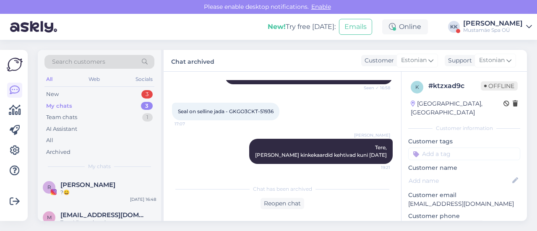
click at [115, 101] on div "My chats 3" at bounding box center [100, 106] width 110 height 12
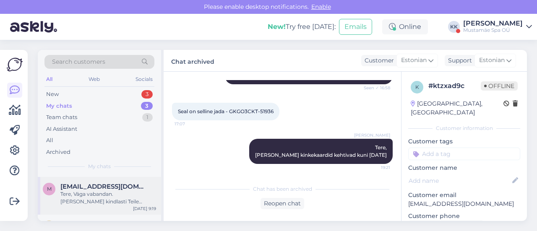
scroll to position [42, 0]
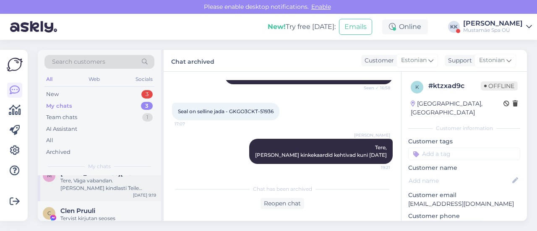
click at [107, 184] on div "Tere, Väga vabandan. Saadan täna kindlasti Teile pakkumise. Tervitustega, Kati …" at bounding box center [108, 184] width 96 height 15
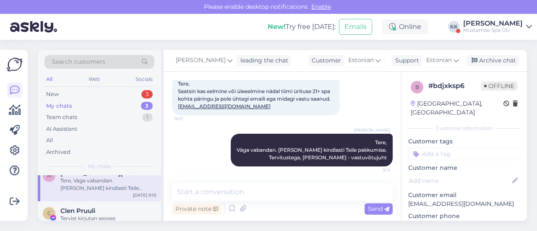
scroll to position [57, 0]
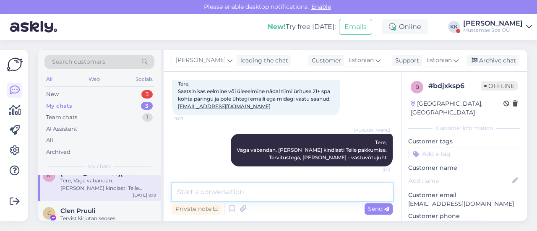
click at [252, 189] on textarea at bounding box center [282, 192] width 221 height 18
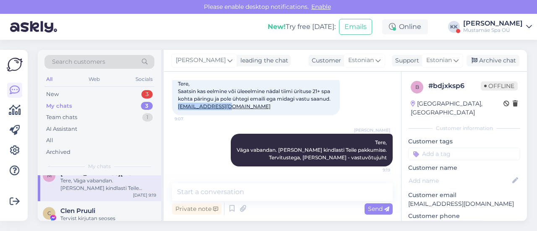
drag, startPoint x: 241, startPoint y: 106, endPoint x: 168, endPoint y: 106, distance: 72.2
click at [168, 106] on div "Chat started Sep 23 2025 Tere, Saatsin kas eelmine või üleeelmine nädal tiimi ü…" at bounding box center [283, 146] width 238 height 149
copy link "meelis@evocon.com"
